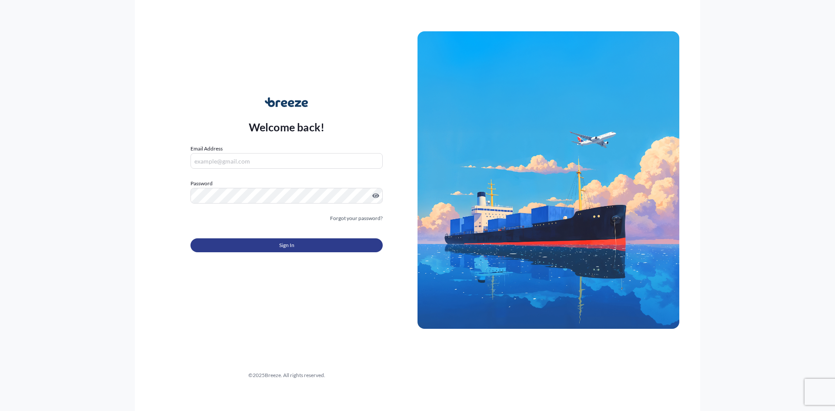
type input "[PERSON_NAME][EMAIL_ADDRESS][DOMAIN_NAME]"
click at [335, 248] on button "Sign In" at bounding box center [286, 245] width 192 height 14
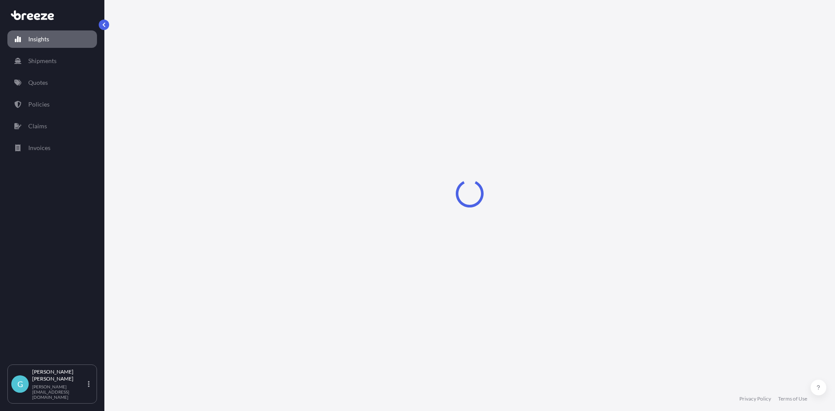
select select "2025"
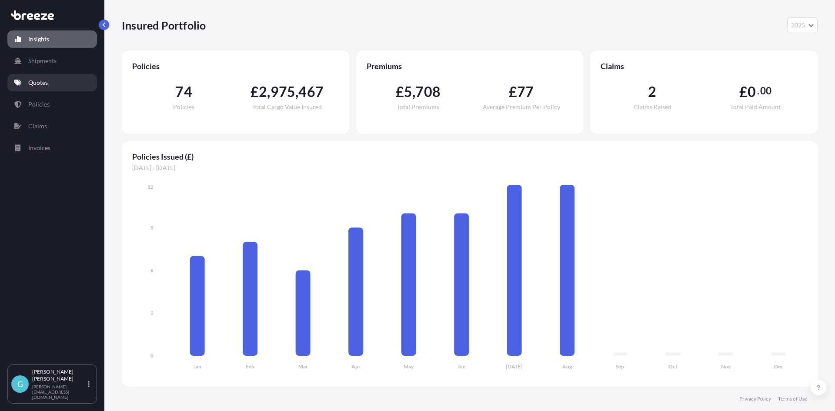
click at [52, 77] on link "Quotes" at bounding box center [52, 82] width 90 height 17
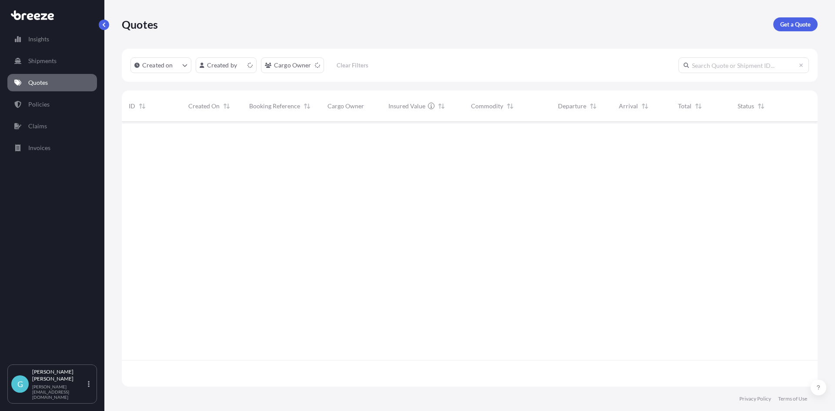
scroll to position [263, 689]
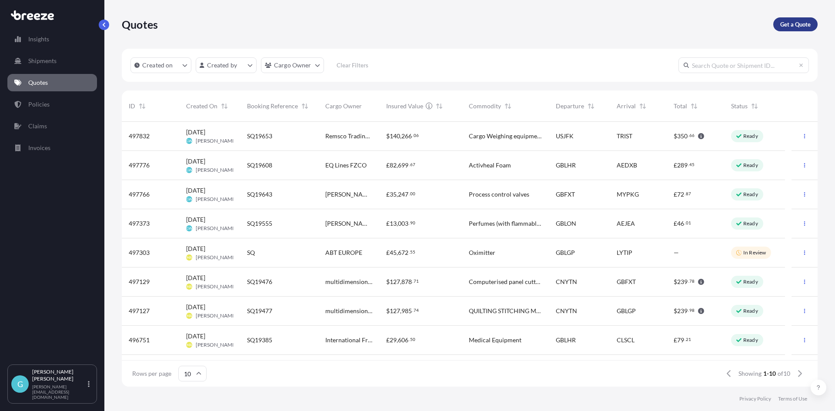
click at [779, 23] on link "Get a Quote" at bounding box center [795, 24] width 44 height 14
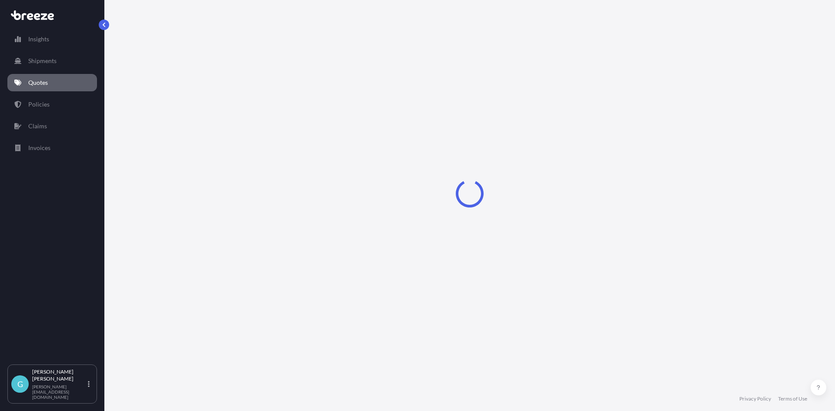
select select "Sea"
select select "1"
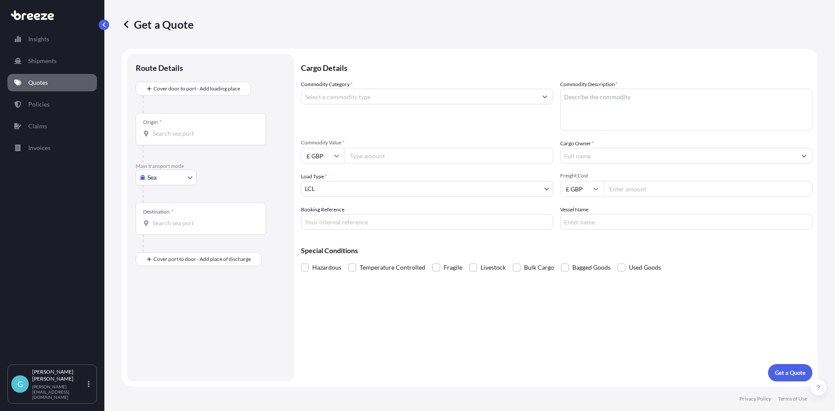
click at [437, 96] on input "Commodity Category *" at bounding box center [419, 97] width 236 height 16
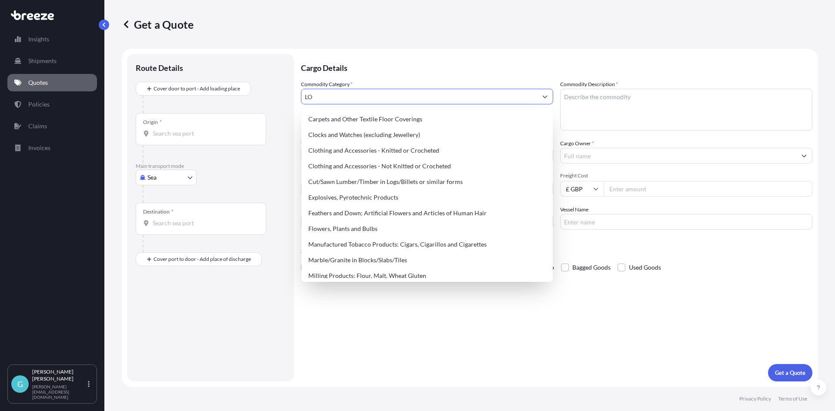
type input "L"
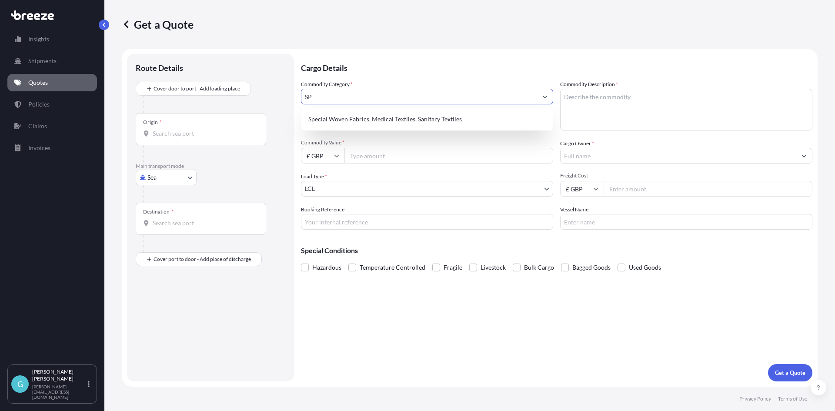
type input "S"
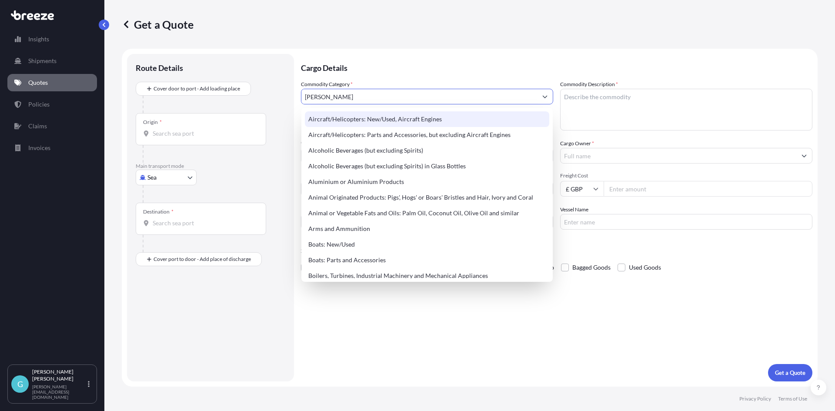
click at [393, 101] on input "[PERSON_NAME]" at bounding box center [419, 97] width 236 height 16
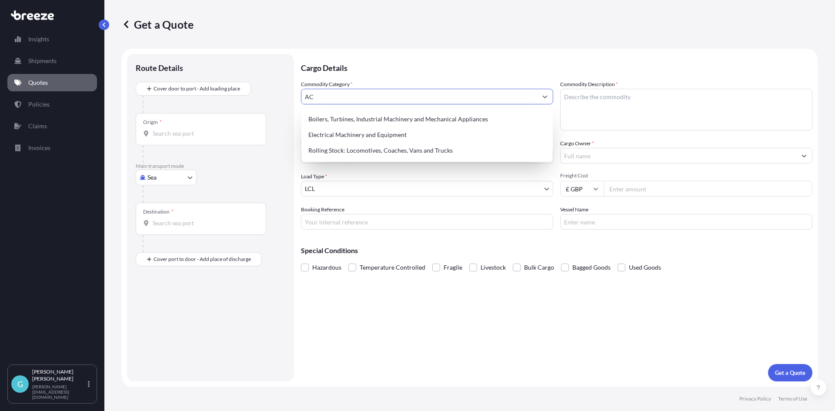
type input "A"
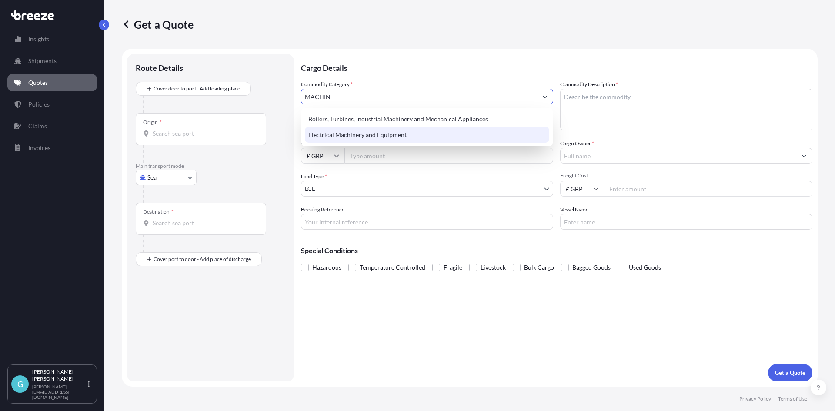
click at [336, 133] on div "Electrical Machinery and Equipment" at bounding box center [427, 135] width 244 height 16
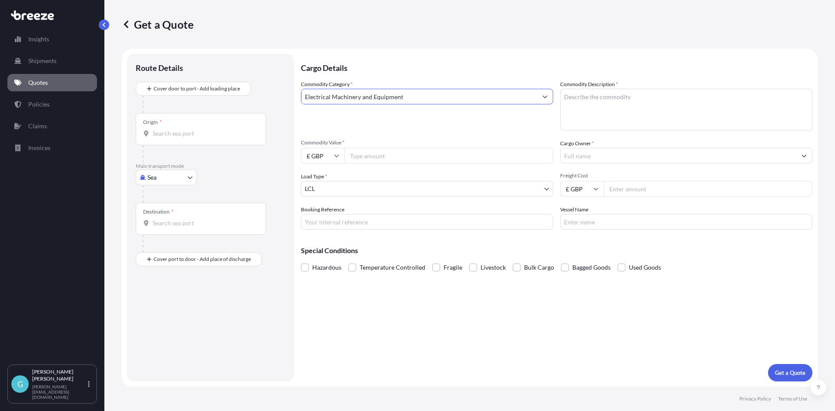
type input "Electrical Machinery and Equipment"
click at [376, 156] on input "Commodity Value *" at bounding box center [448, 156] width 209 height 16
